Goal: Navigation & Orientation: Understand site structure

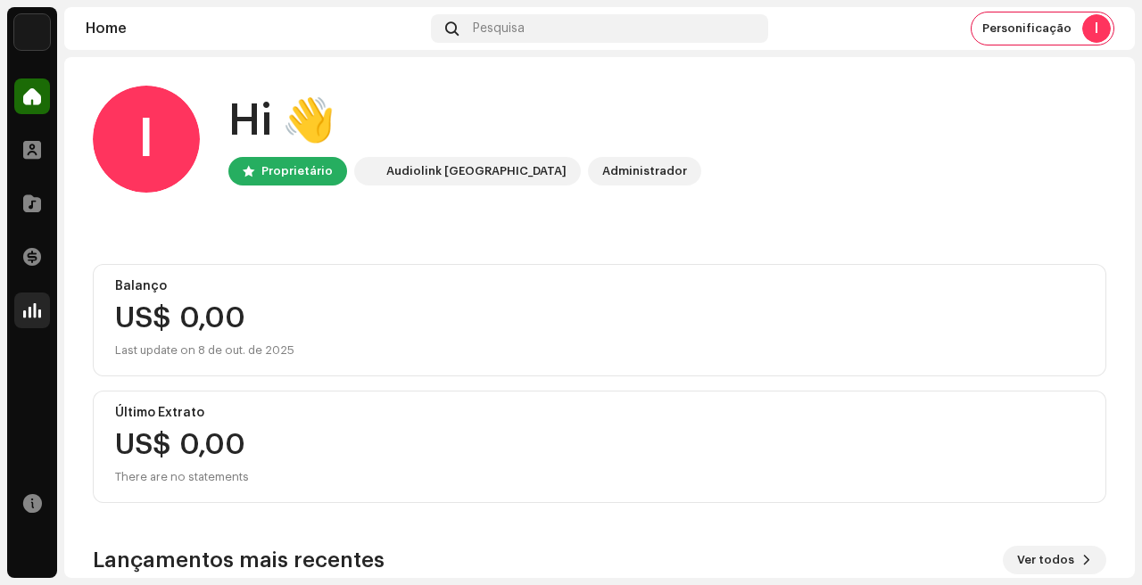
click at [21, 317] on div at bounding box center [32, 311] width 36 height 36
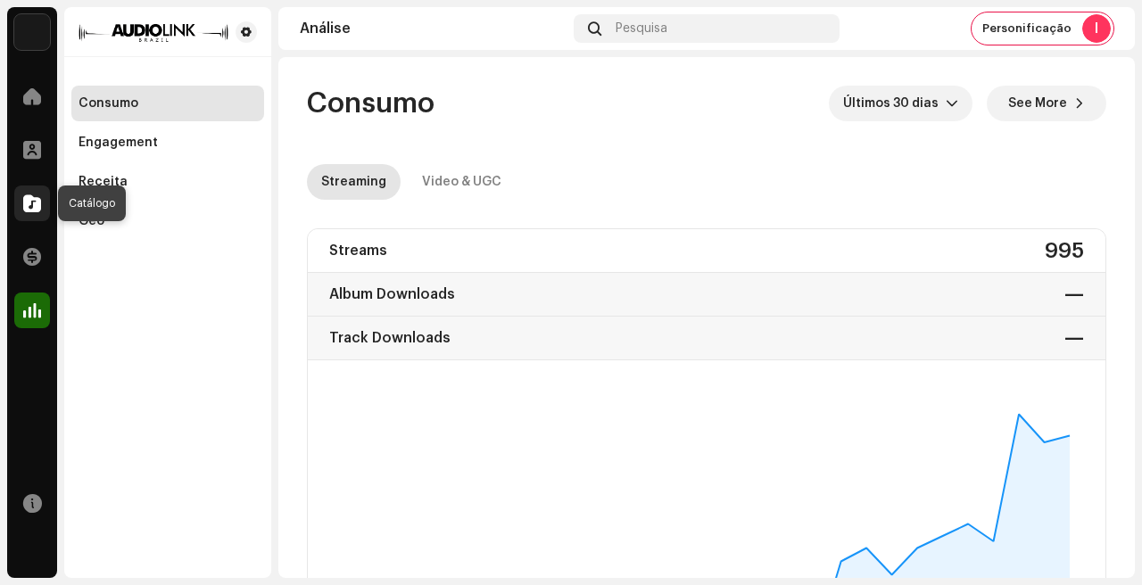
click at [26, 216] on div at bounding box center [32, 204] width 36 height 36
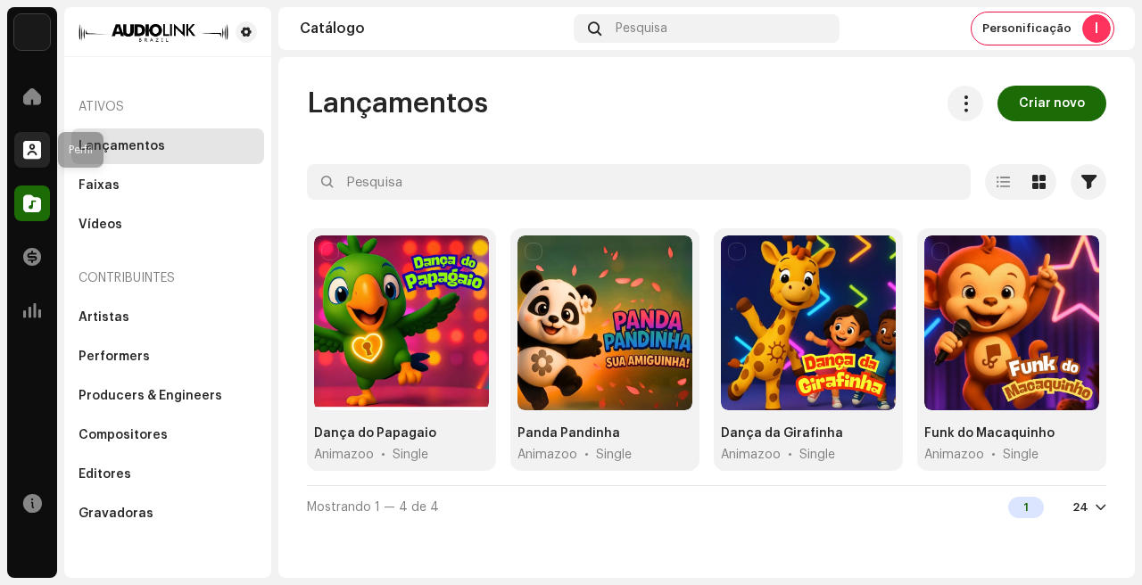
click at [37, 151] on span at bounding box center [32, 150] width 18 height 14
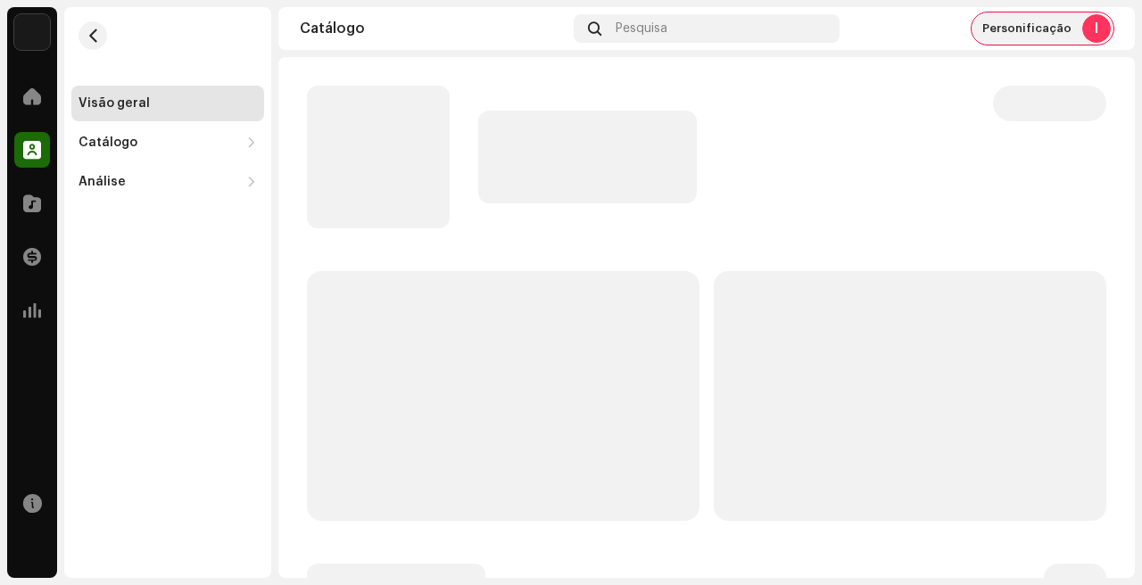
click at [1019, 37] on div "Personificação I" at bounding box center [1042, 28] width 142 height 32
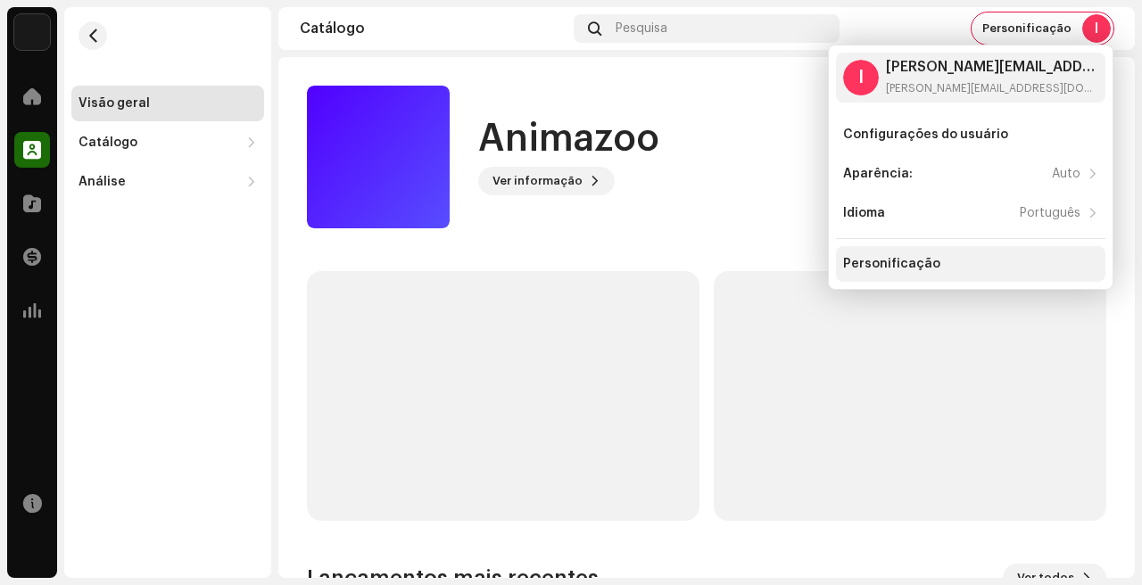
click at [948, 268] on div "Personificação" at bounding box center [970, 264] width 255 height 14
